Goal: Task Accomplishment & Management: Manage account settings

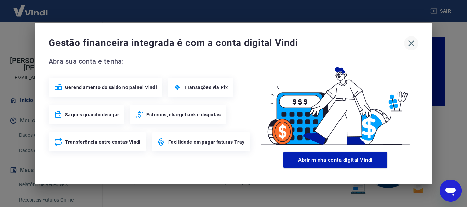
click at [406, 41] on icon "button" at bounding box center [411, 43] width 11 height 11
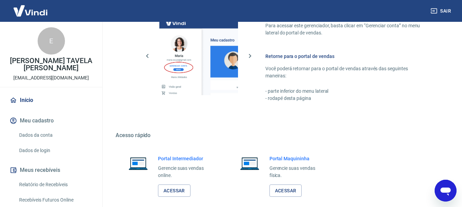
scroll to position [410, 0]
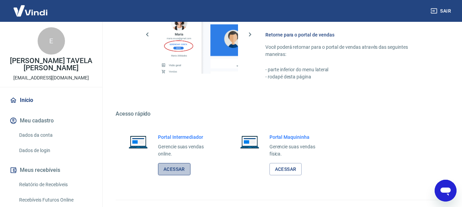
click at [182, 167] on link "Acessar" at bounding box center [174, 169] width 32 height 13
click at [62, 187] on link "Relatório de Recebíveis" at bounding box center [55, 185] width 78 height 14
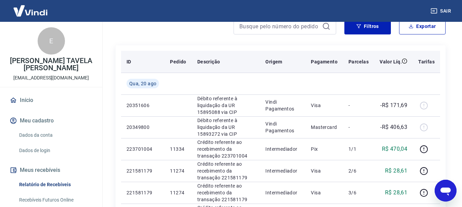
scroll to position [68, 0]
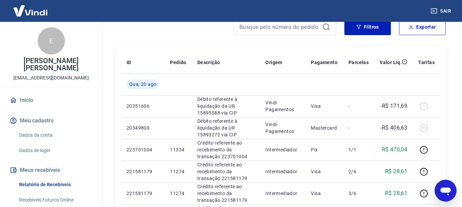
scroll to position [68, 0]
